Goal: Register for event/course

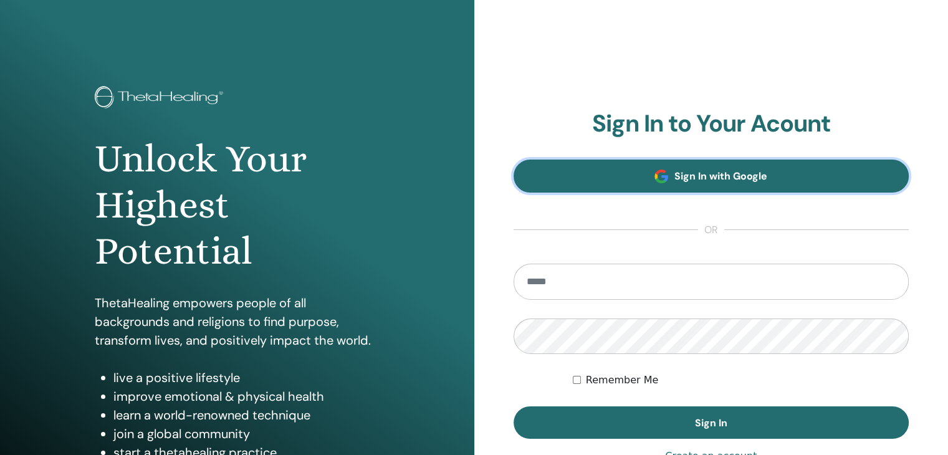
click at [665, 183] on span at bounding box center [661, 177] width 14 height 14
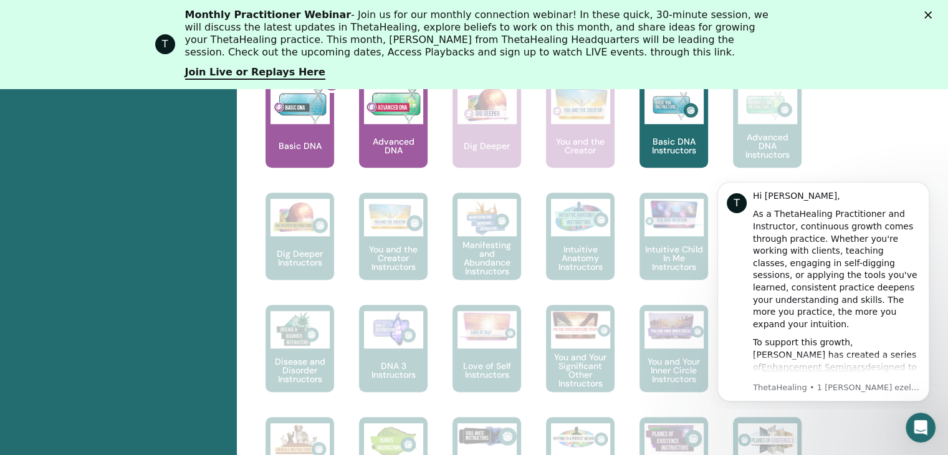
scroll to position [606, 0]
click at [930, 186] on button "Dismiss notification" at bounding box center [925, 186] width 16 height 16
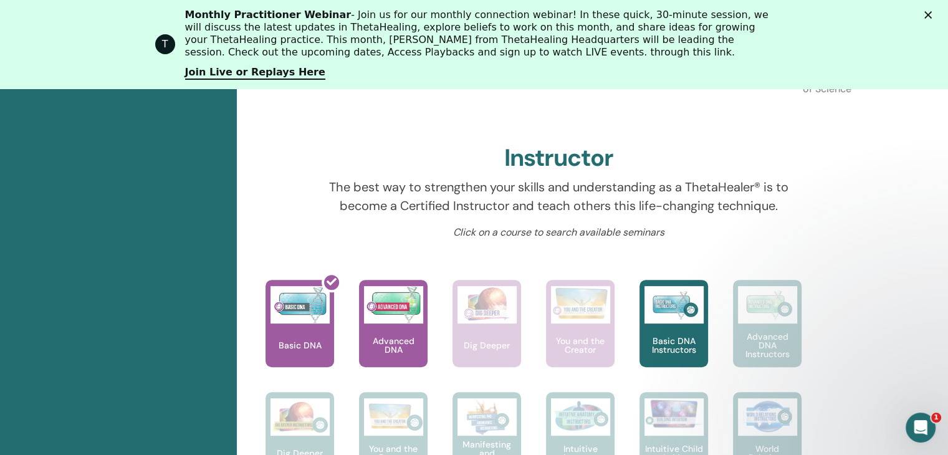
scroll to position [407, 0]
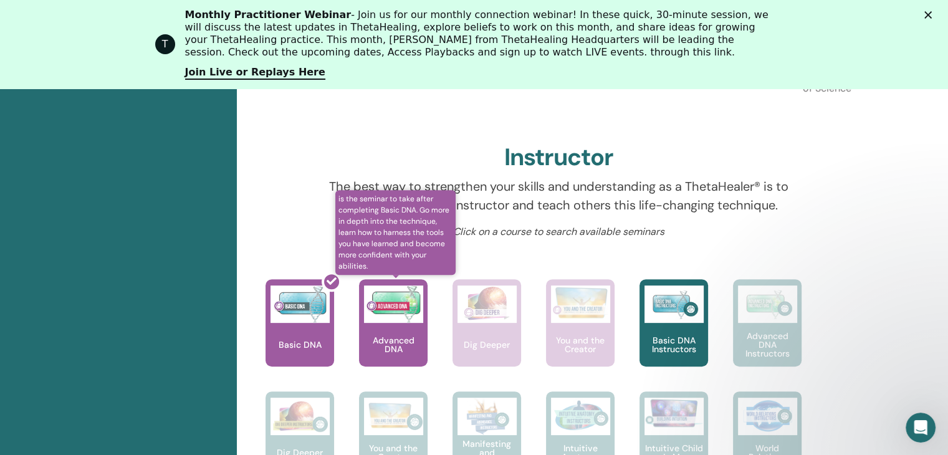
click at [410, 324] on div "Advanced DNA" at bounding box center [393, 322] width 69 height 87
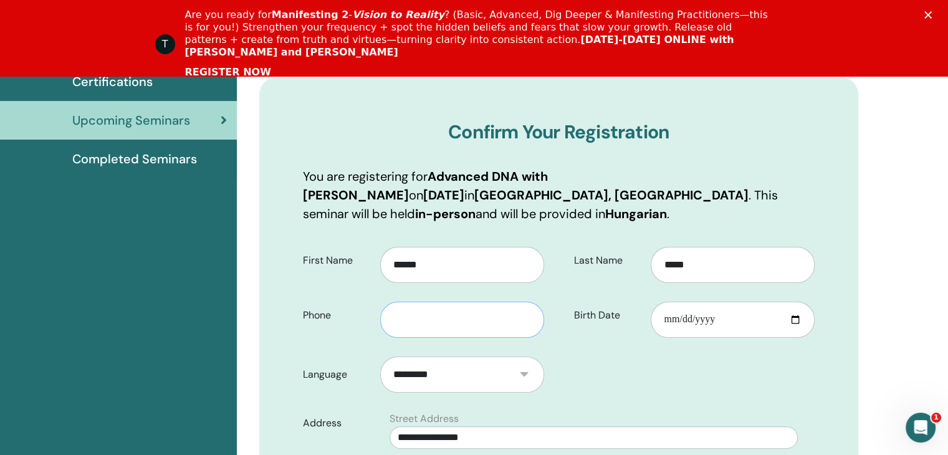
click at [493, 326] on input "text" at bounding box center [462, 320] width 164 height 36
type input "**********"
click at [730, 321] on input "Birth Date" at bounding box center [733, 320] width 164 height 36
type input "**********"
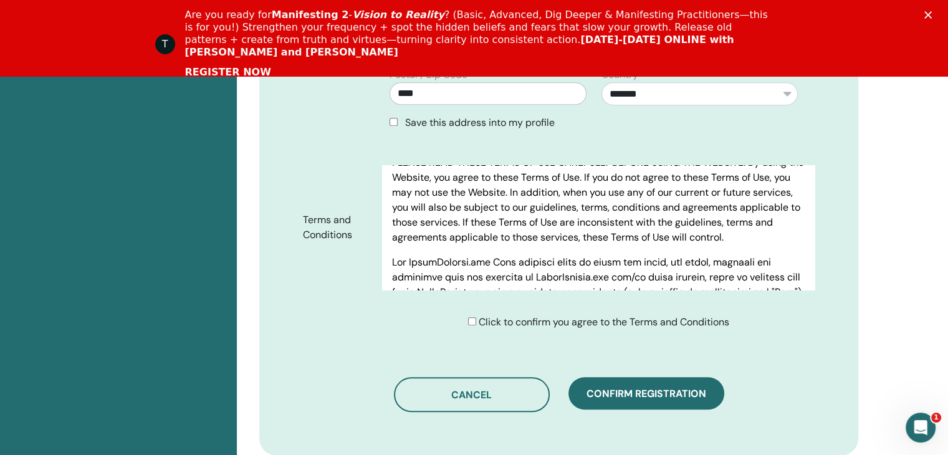
scroll to position [720, 0]
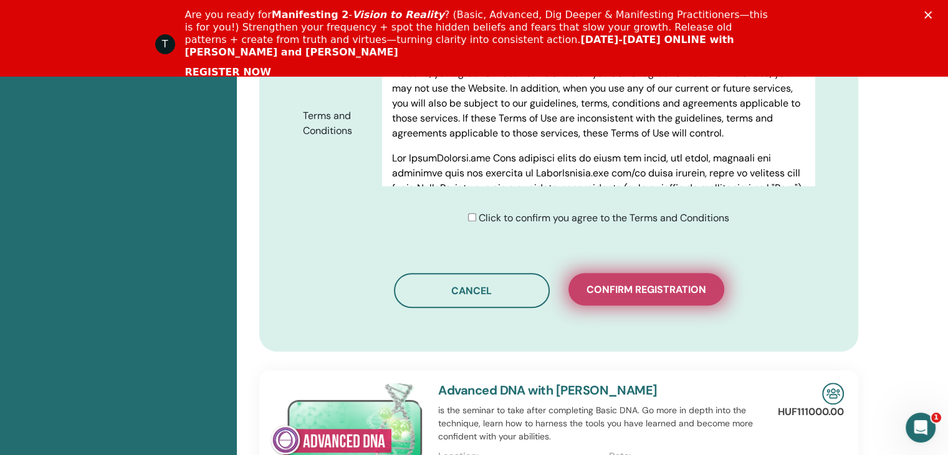
click at [644, 292] on span "Confirm registration" at bounding box center [646, 289] width 120 height 13
